Goal: Transaction & Acquisition: Obtain resource

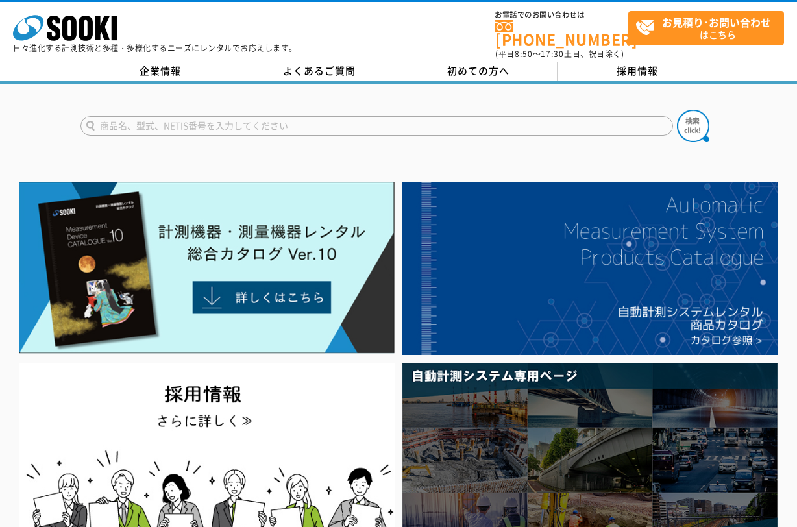
click at [330, 116] on input "text" at bounding box center [376, 125] width 592 height 19
type input "滑り抵抗試験機"
click at [677, 110] on button at bounding box center [693, 126] width 32 height 32
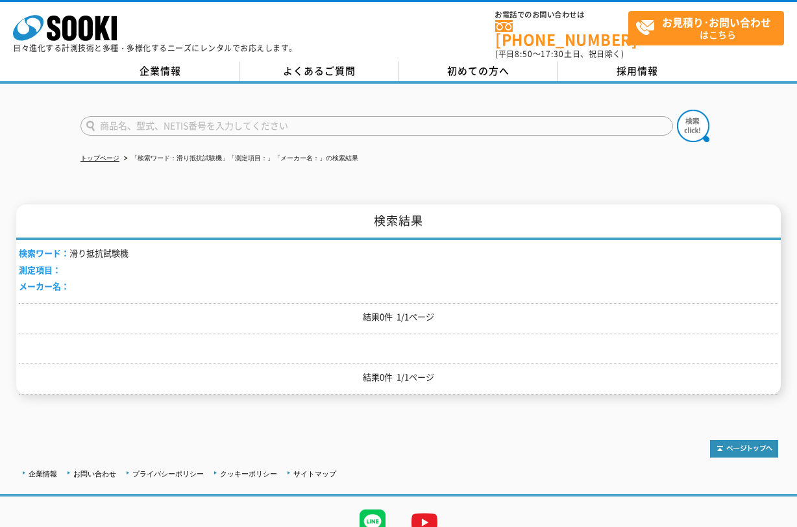
click at [268, 116] on input "text" at bounding box center [376, 125] width 592 height 19
type input "ONO"
click at [677, 110] on button at bounding box center [693, 126] width 32 height 32
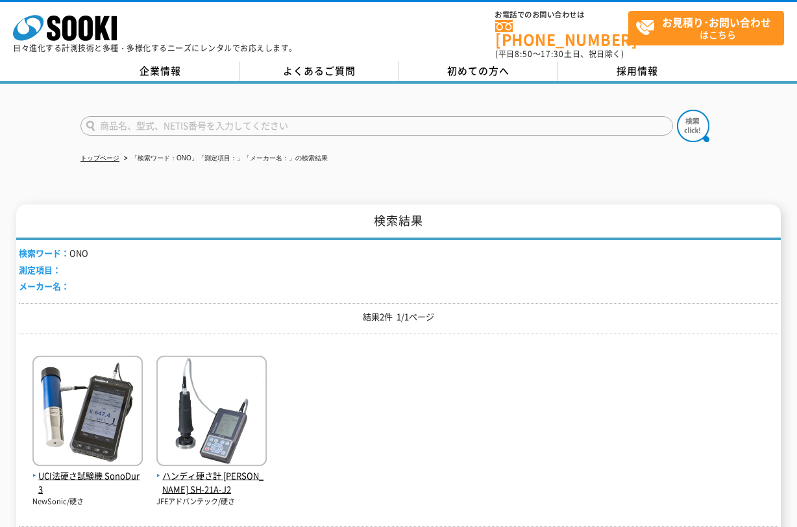
click at [193, 132] on form at bounding box center [398, 128] width 636 height 36
click at [195, 117] on input "text" at bounding box center [376, 125] width 592 height 19
type input "商品名、型式、NETIS番号を入力してください"
click at [193, 62] on link "企業情報" at bounding box center [159, 71] width 159 height 19
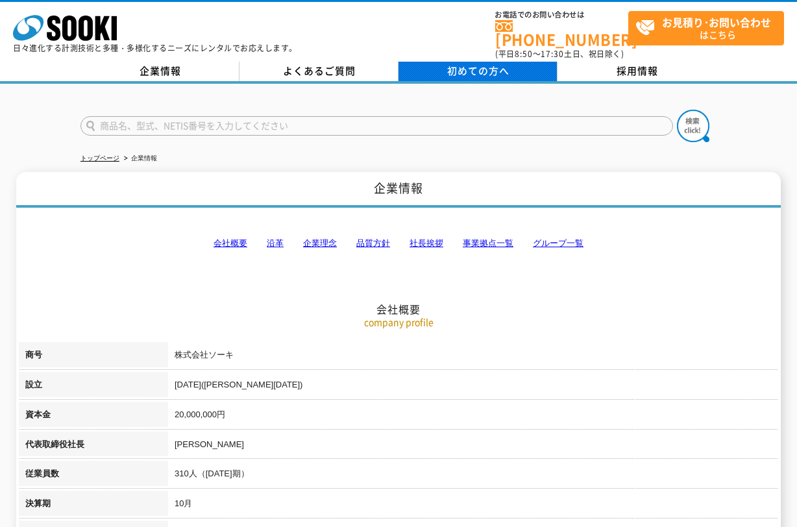
click at [477, 64] on span "初めての方へ" at bounding box center [478, 71] width 62 height 14
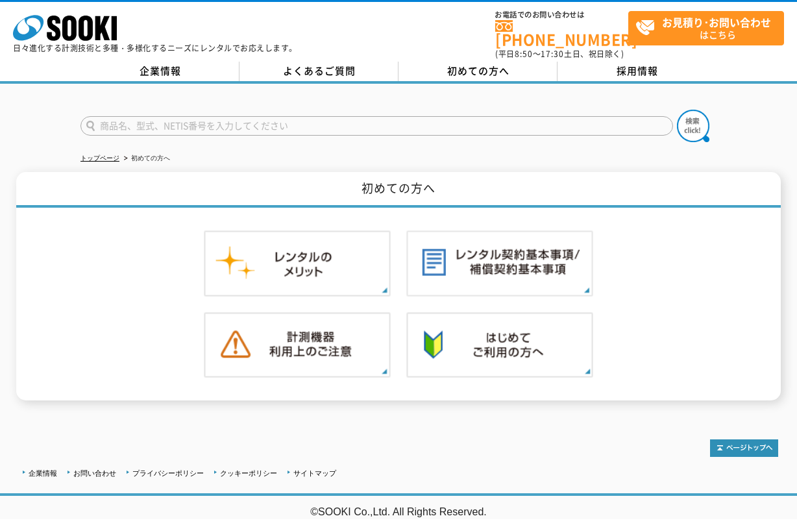
click at [347, 119] on input "text" at bounding box center [376, 125] width 592 height 19
type input "商品名、型式、NETIS番号を入力してください"
click at [317, 116] on input "text" at bounding box center [376, 125] width 592 height 19
type input "ONOPPSM"
click at [677, 110] on button at bounding box center [693, 126] width 32 height 32
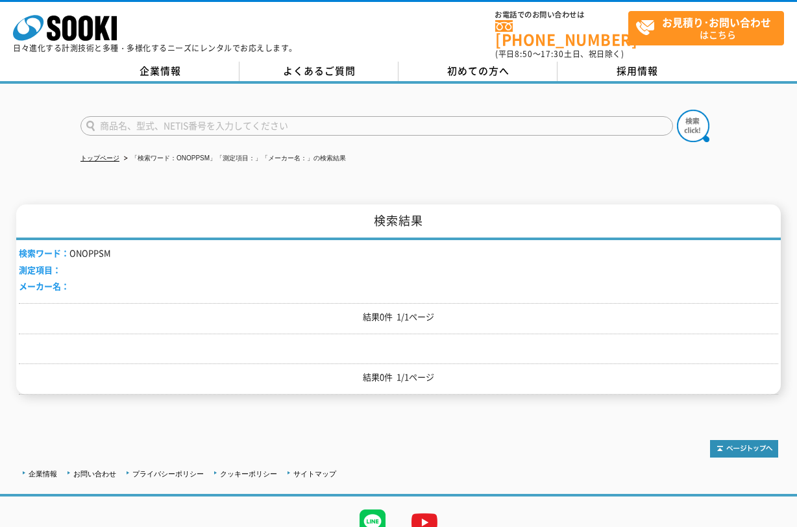
click at [94, 250] on li "検索ワード： ONOPPSM" at bounding box center [65, 254] width 92 height 14
click at [94, 247] on li "検索ワード： ONOPPSM" at bounding box center [65, 254] width 92 height 14
click at [297, 116] on input "text" at bounding box center [376, 125] width 592 height 19
type input "商品名、型式、NETIS番号を入力してください"
click at [53, 470] on link "企業情報" at bounding box center [43, 474] width 29 height 8
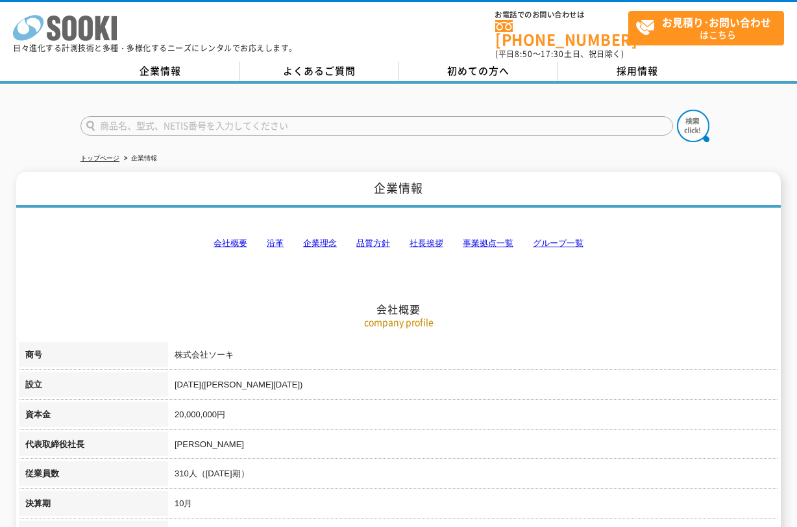
click at [95, 25] on icon "株式会社 ソーキ" at bounding box center [65, 28] width 104 height 26
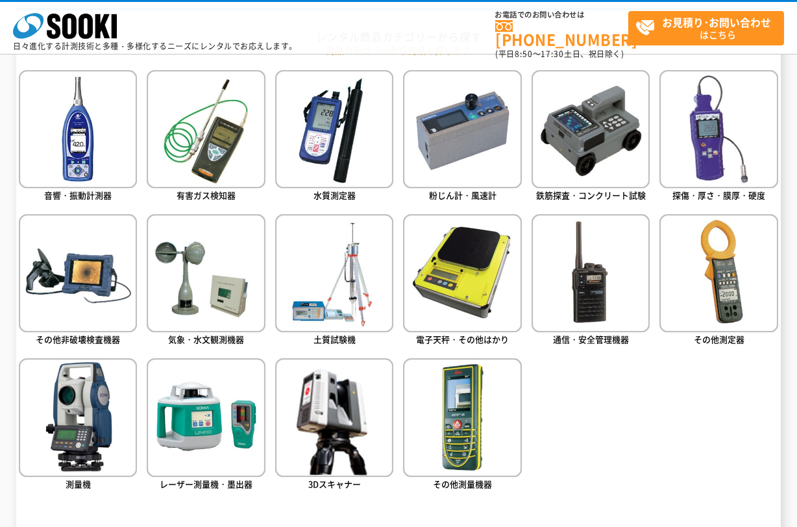
scroll to position [584, 0]
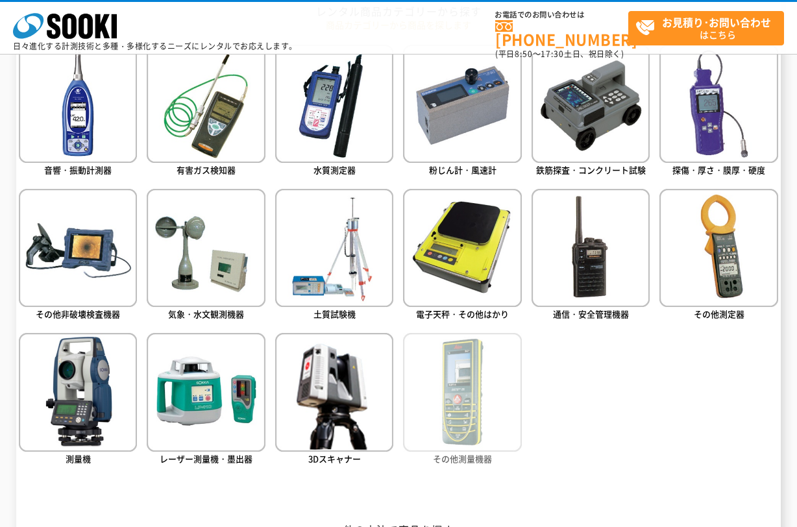
click at [452, 396] on img at bounding box center [462, 392] width 118 height 118
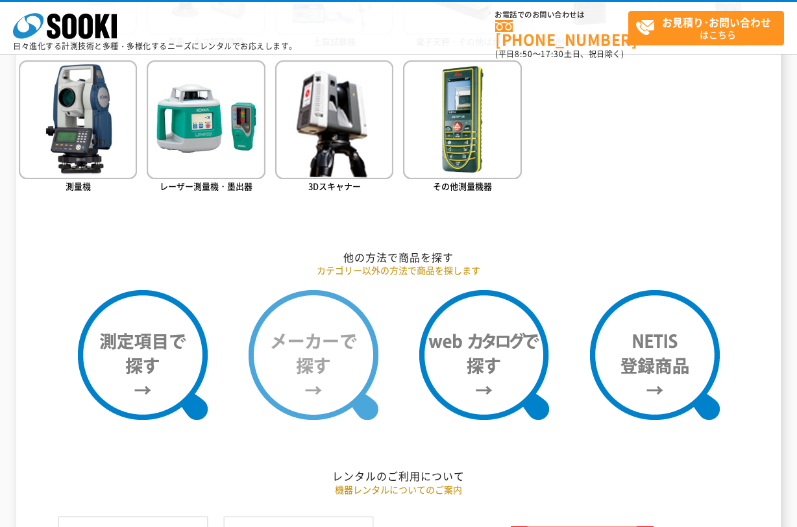
scroll to position [908, 0]
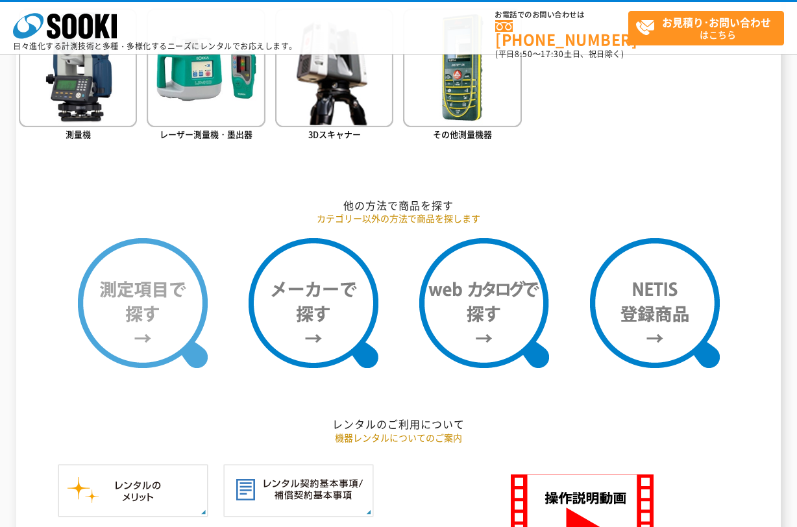
click at [175, 345] on img at bounding box center [143, 303] width 130 height 130
click at [150, 320] on img at bounding box center [143, 303] width 130 height 130
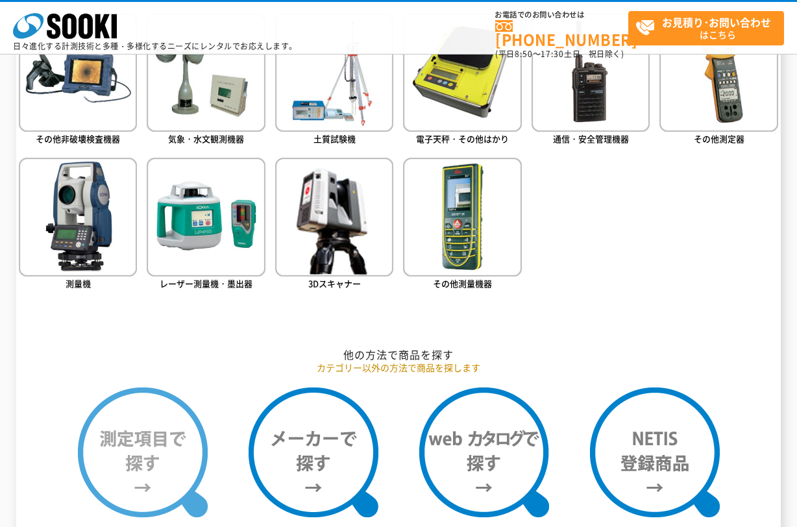
scroll to position [778, 0]
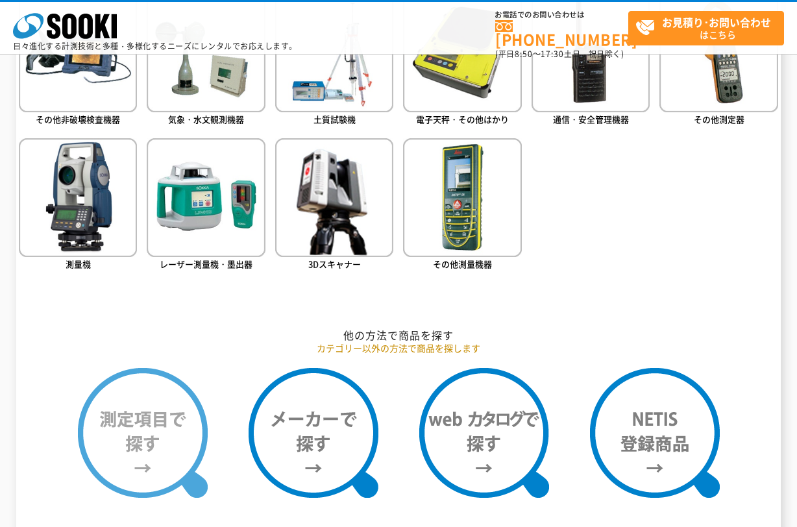
click at [121, 418] on img at bounding box center [143, 433] width 130 height 130
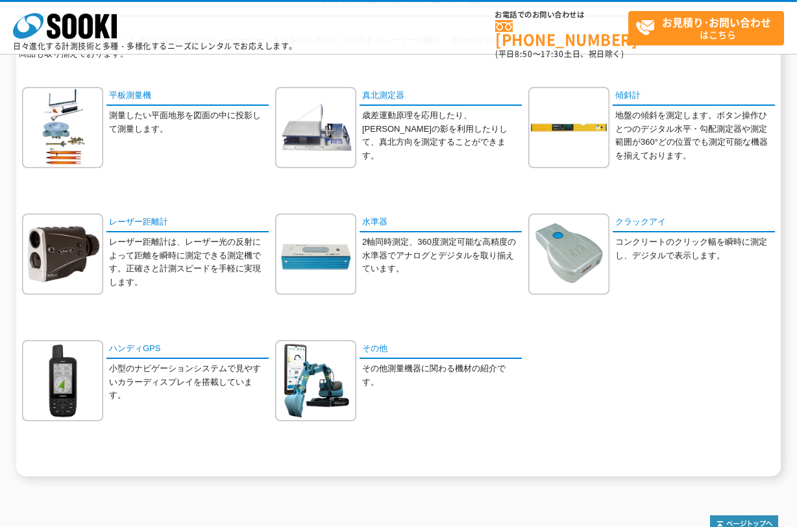
scroll to position [65, 0]
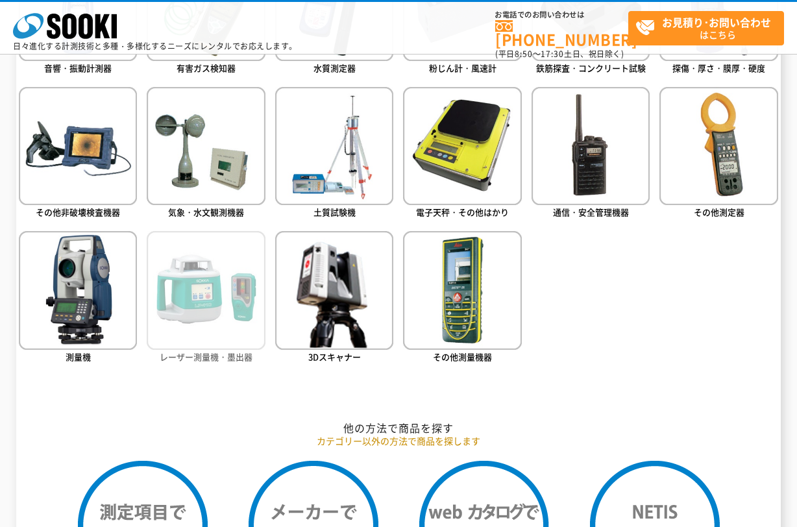
scroll to position [843, 0]
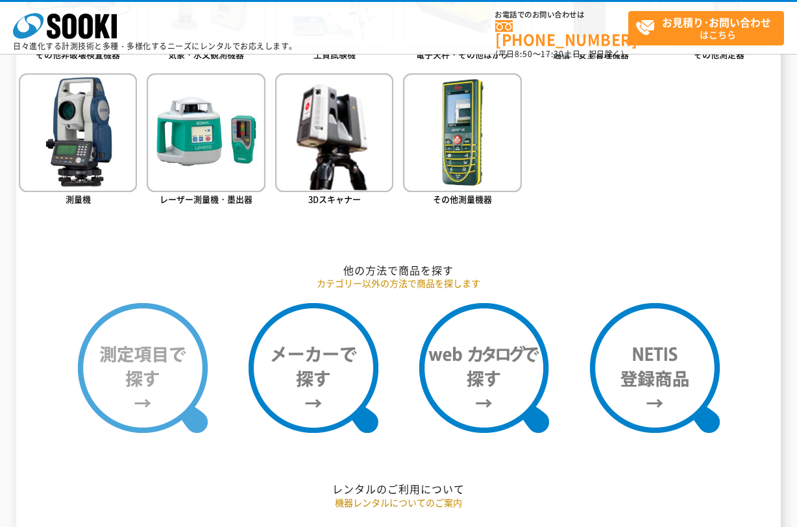
click at [173, 357] on img at bounding box center [143, 368] width 130 height 130
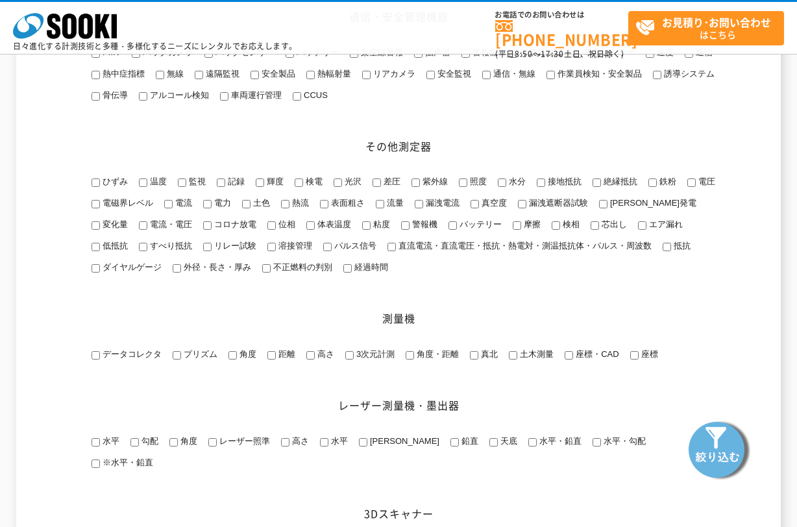
scroll to position [1557, 0]
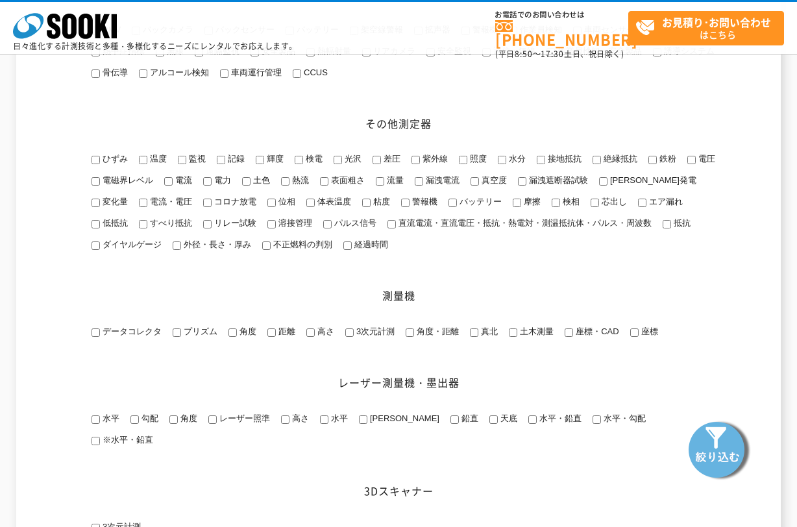
click at [511, 210] on li "摩擦" at bounding box center [525, 202] width 29 height 15
click at [512, 207] on input "摩擦" at bounding box center [516, 203] width 8 height 8
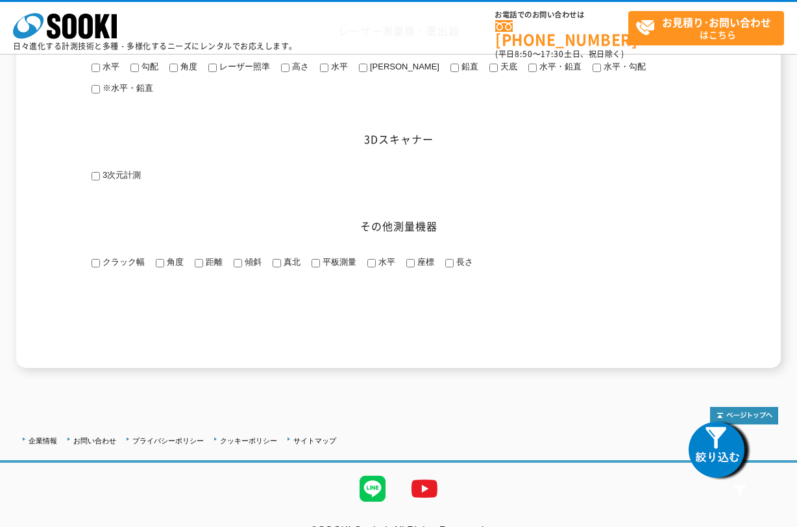
scroll to position [1934, 0]
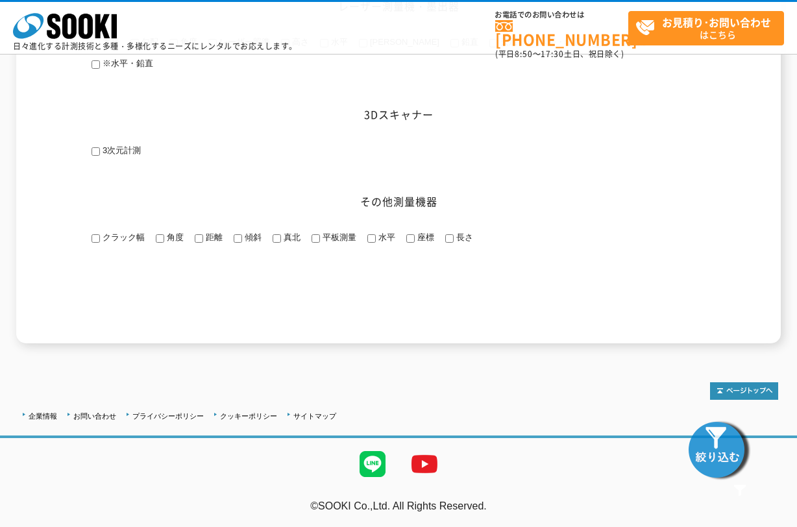
click at [719, 449] on img at bounding box center [718, 448] width 65 height 65
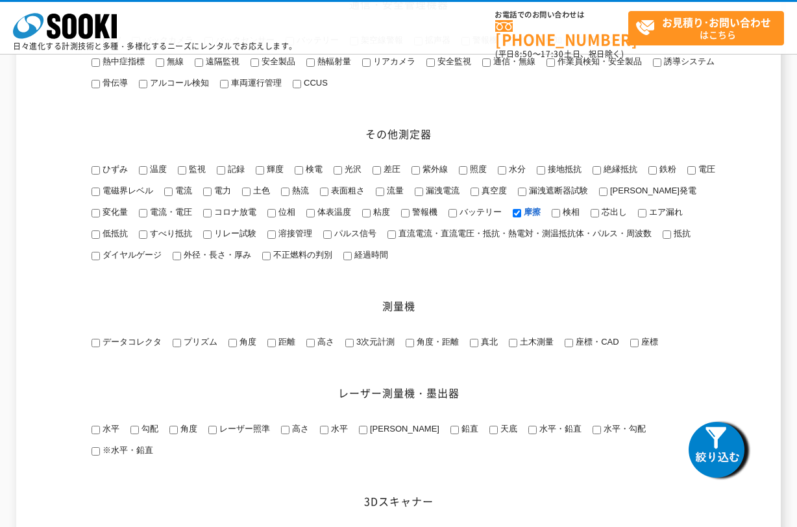
scroll to position [1545, 0]
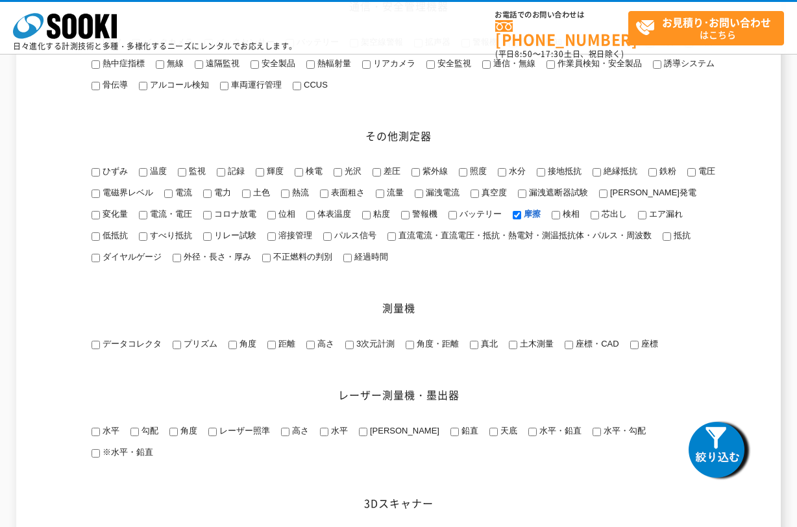
click at [512, 219] on input "摩擦" at bounding box center [516, 215] width 8 height 8
checkbox input "false"
click at [147, 240] on span "すべり抵抗" at bounding box center [169, 235] width 45 height 10
click at [139, 241] on input "すべり抵抗" at bounding box center [143, 236] width 8 height 8
checkbox input "true"
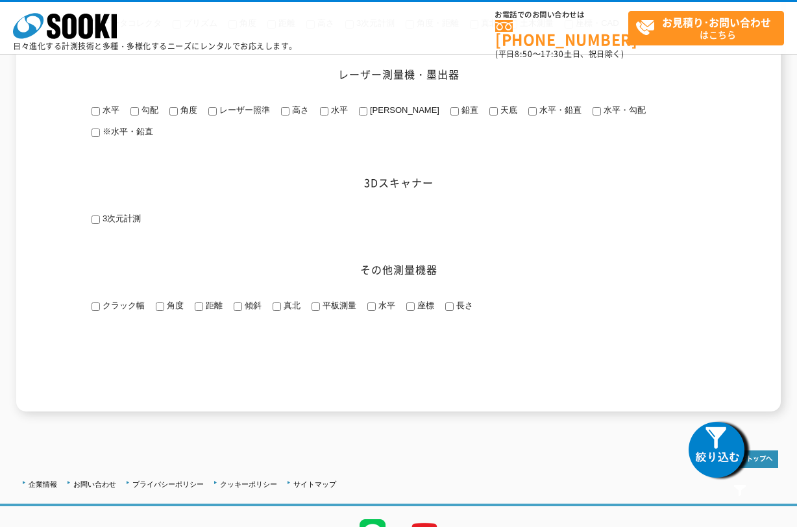
scroll to position [1869, 0]
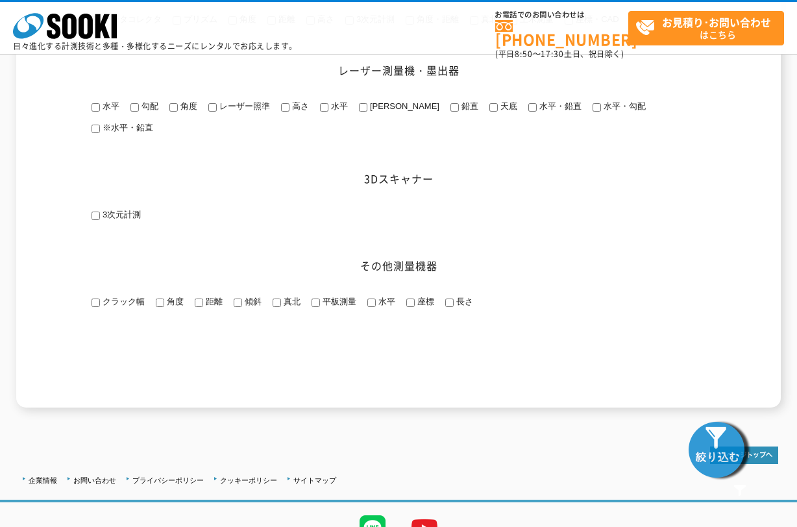
click at [731, 455] on img at bounding box center [718, 448] width 65 height 65
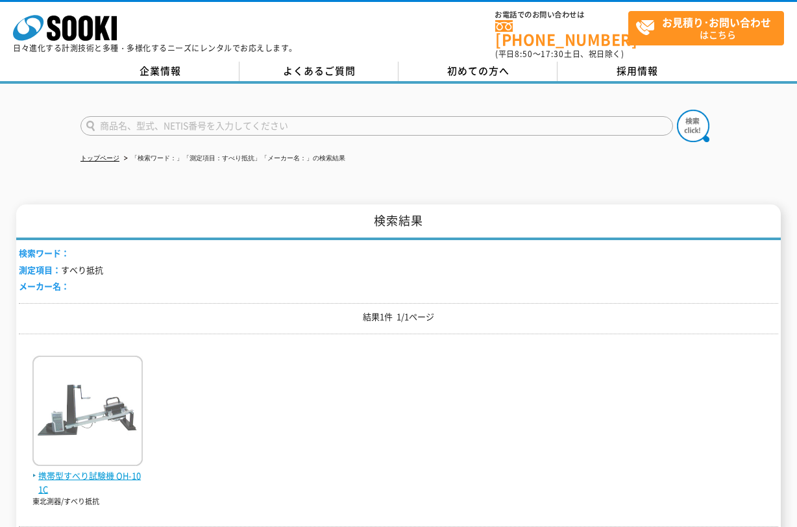
click at [114, 469] on span "携帯型すべり試験機 OH-101C" at bounding box center [87, 482] width 110 height 27
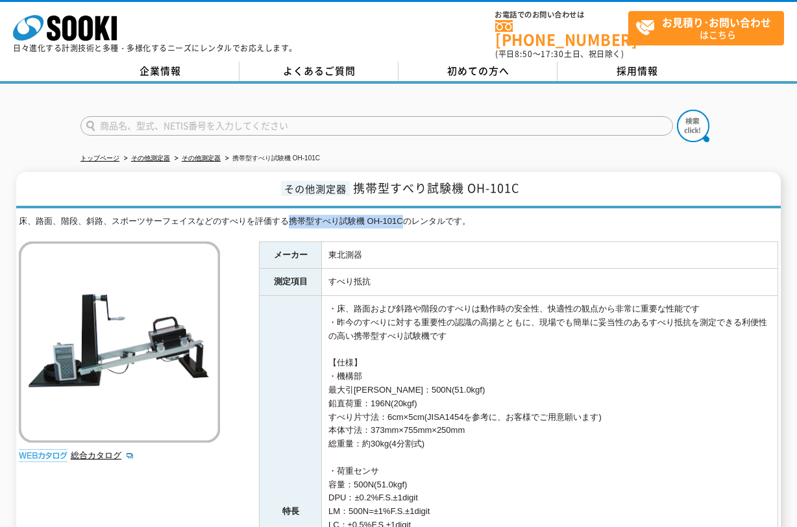
drag, startPoint x: 289, startPoint y: 213, endPoint x: 404, endPoint y: 217, distance: 114.9
click at [404, 217] on div "床、路面、階段、斜路、スポーツサーフェイスなどのすべりを評価する携帯型すべり試験機 OH-101Cのレンタルです。" at bounding box center [398, 222] width 759 height 14
copy div "携帯型すべり試験機 OH-101C"
